Goal: Transaction & Acquisition: Purchase product/service

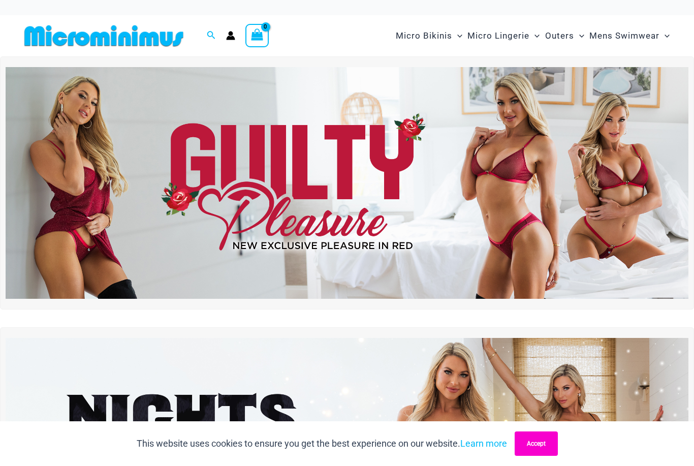
click at [543, 442] on button "Accept" at bounding box center [536, 444] width 43 height 24
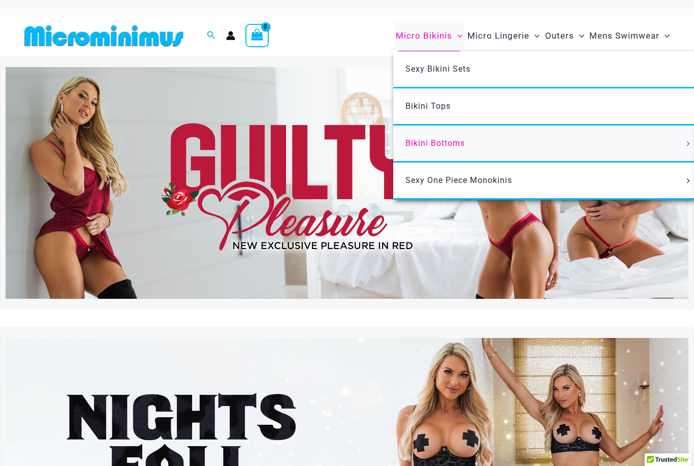
click at [443, 145] on span "Bikini Bottoms" at bounding box center [435, 143] width 59 height 10
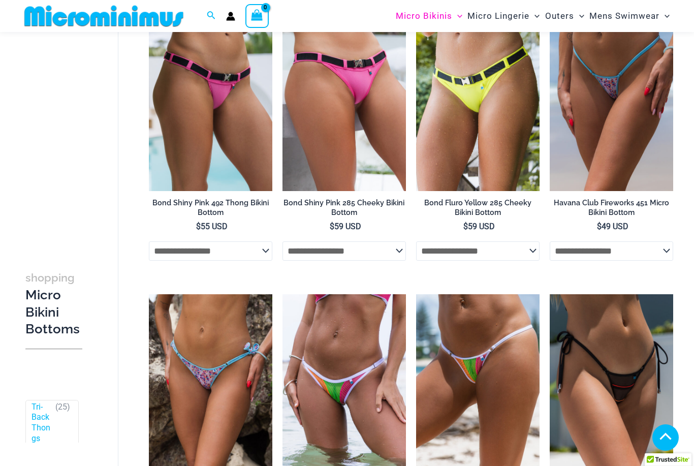
scroll to position [1705, 0]
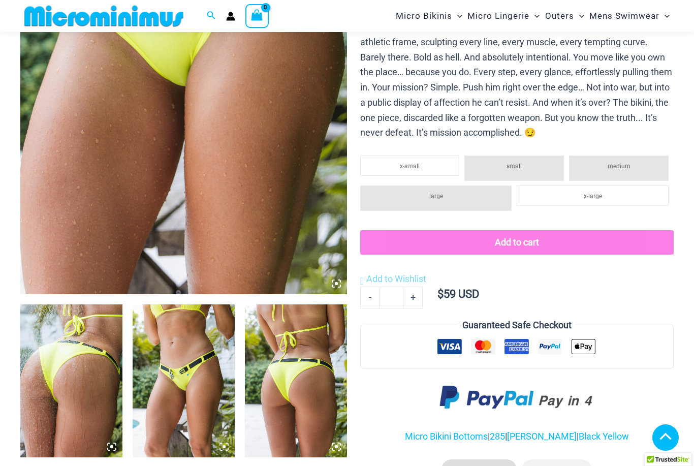
scroll to position [288, 0]
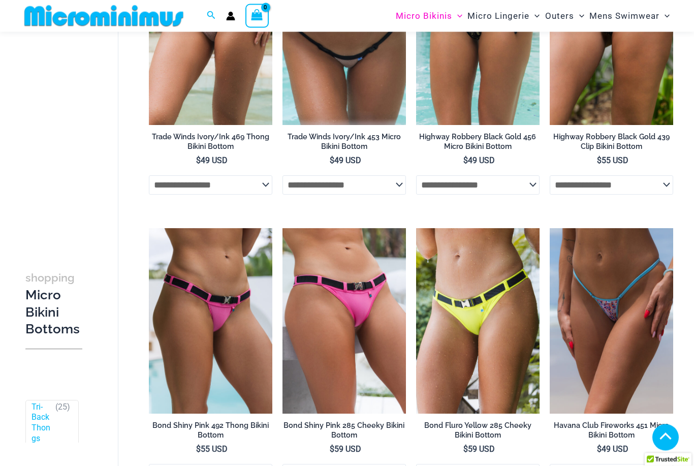
scroll to position [1510, 0]
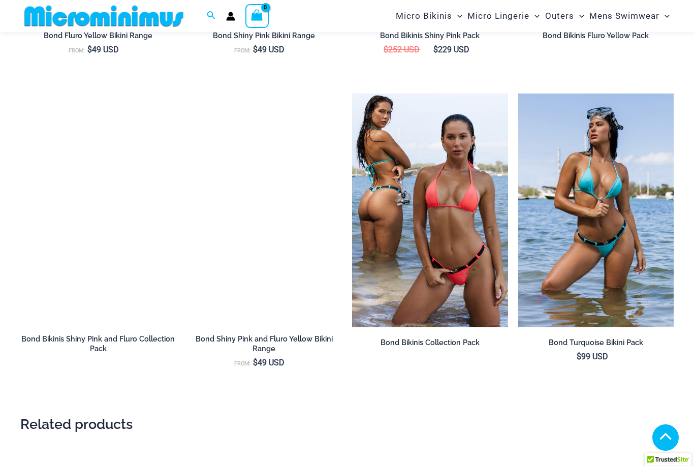
scroll to position [1211, 0]
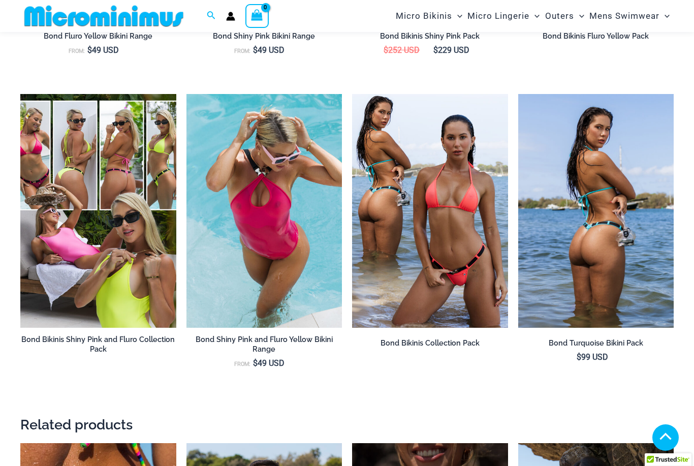
click at [572, 255] on img at bounding box center [596, 211] width 156 height 234
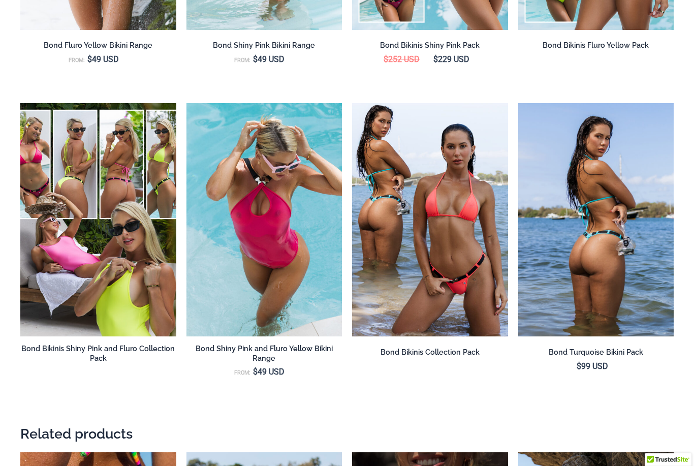
scroll to position [1244, 0]
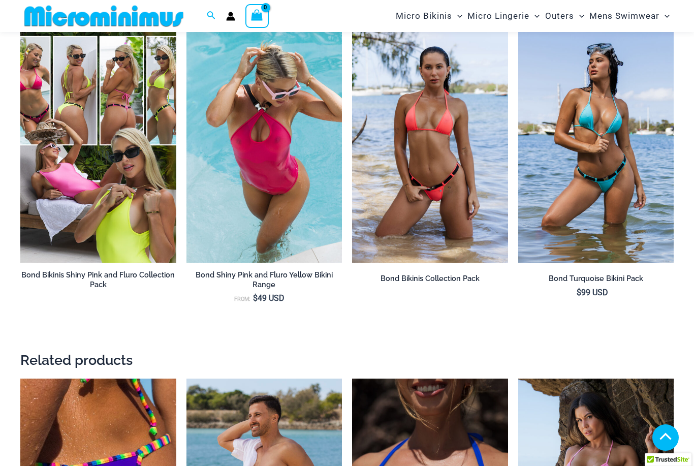
click at [409, 232] on img at bounding box center [430, 146] width 156 height 234
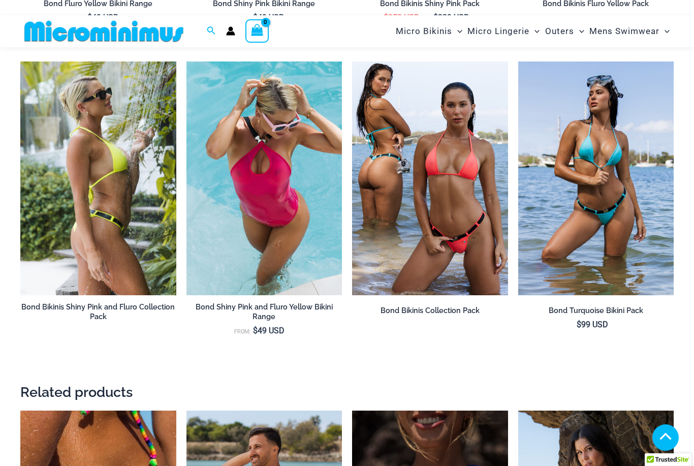
click at [67, 243] on img at bounding box center [98, 179] width 156 height 234
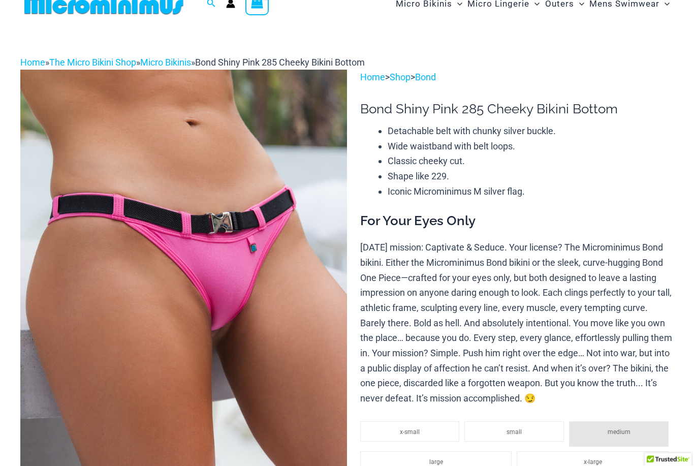
scroll to position [0, 0]
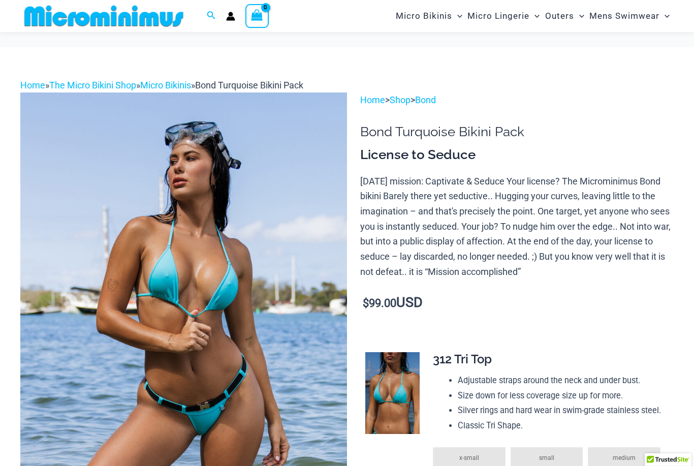
scroll to position [336, 0]
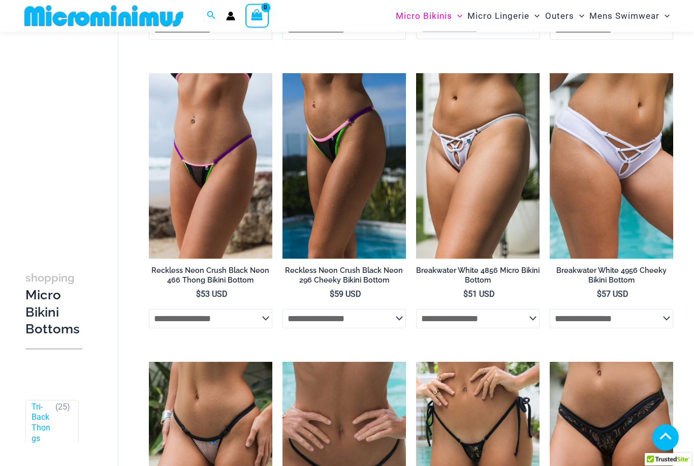
scroll to position [1037, 0]
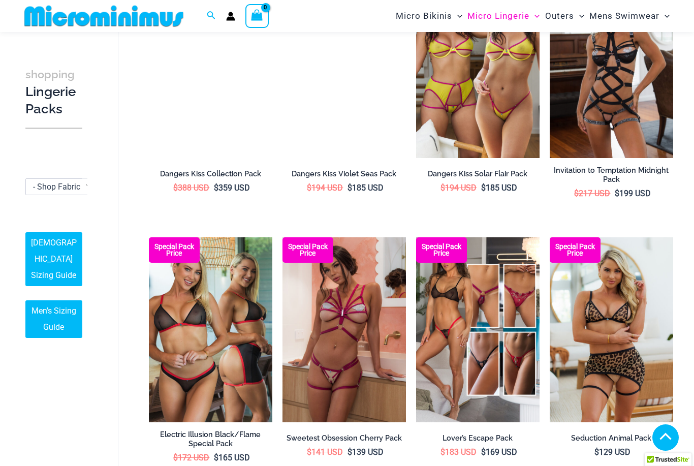
scroll to position [707, 0]
